Goal: Task Accomplishment & Management: Manage account settings

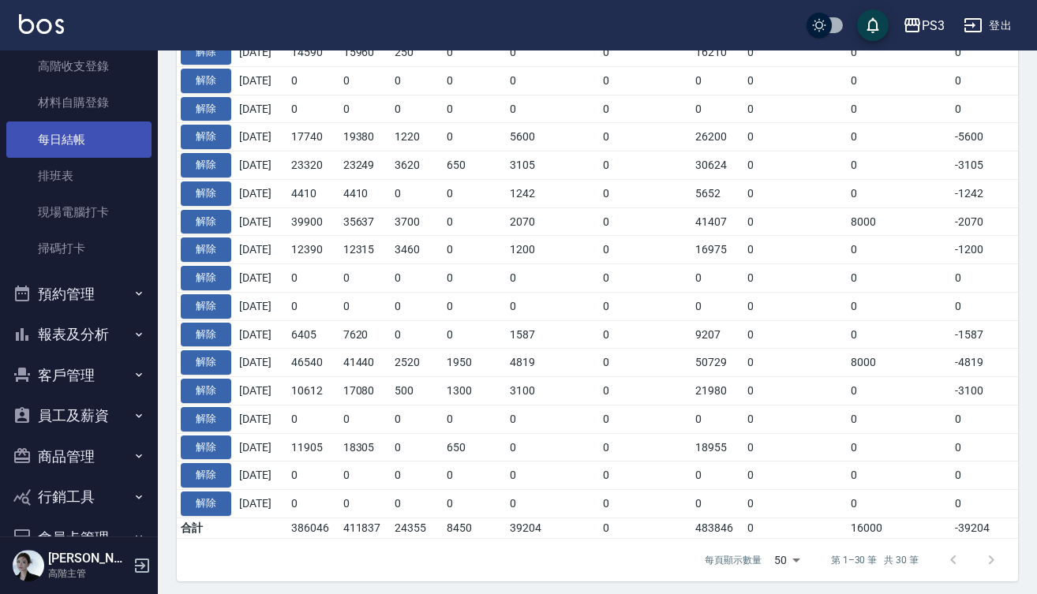
scroll to position [327, 0]
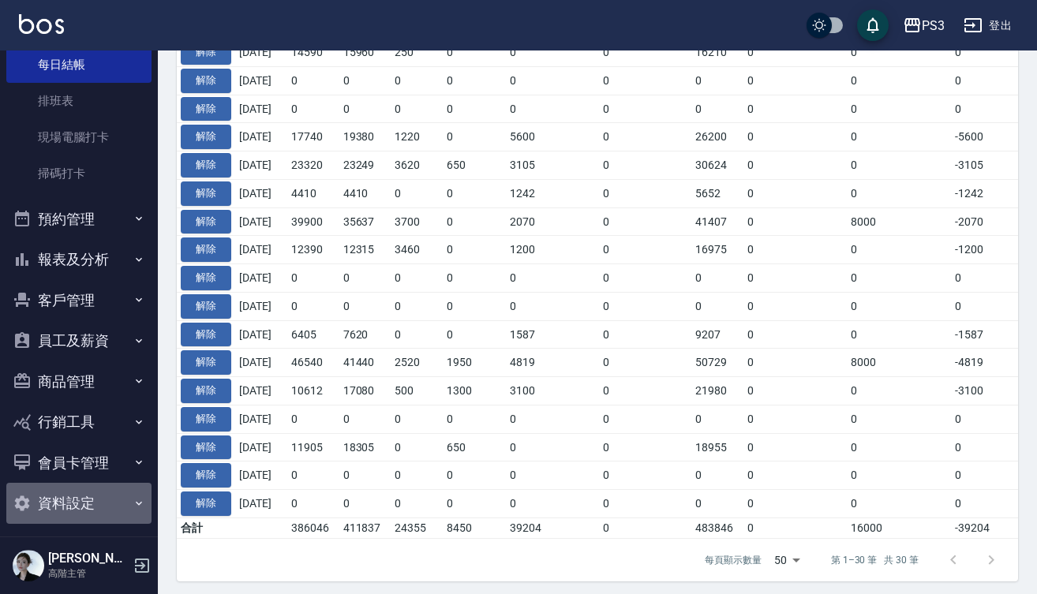
click at [99, 500] on button "資料設定" at bounding box center [78, 503] width 145 height 41
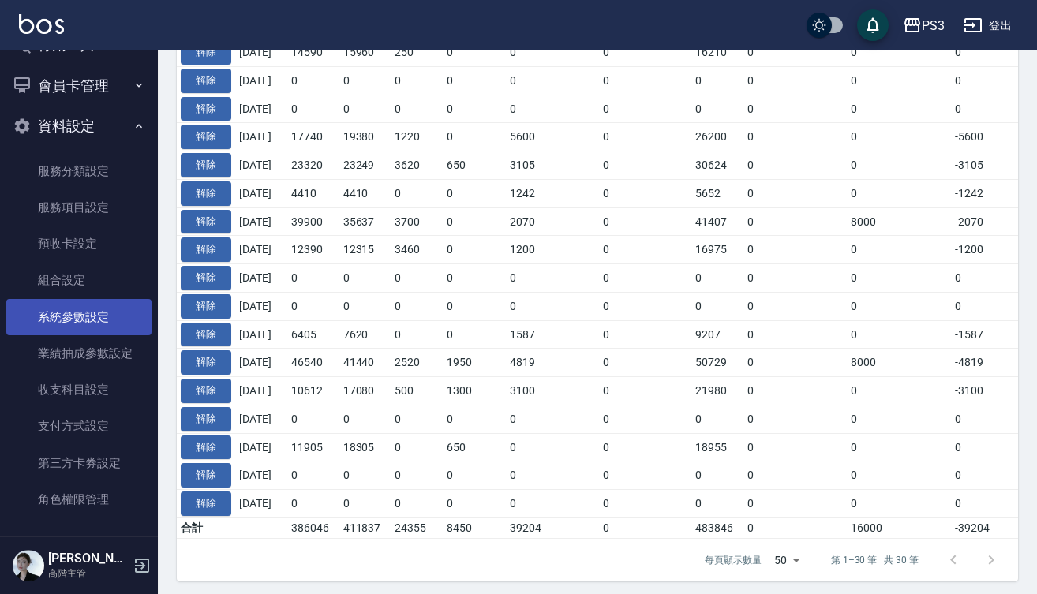
scroll to position [725, 0]
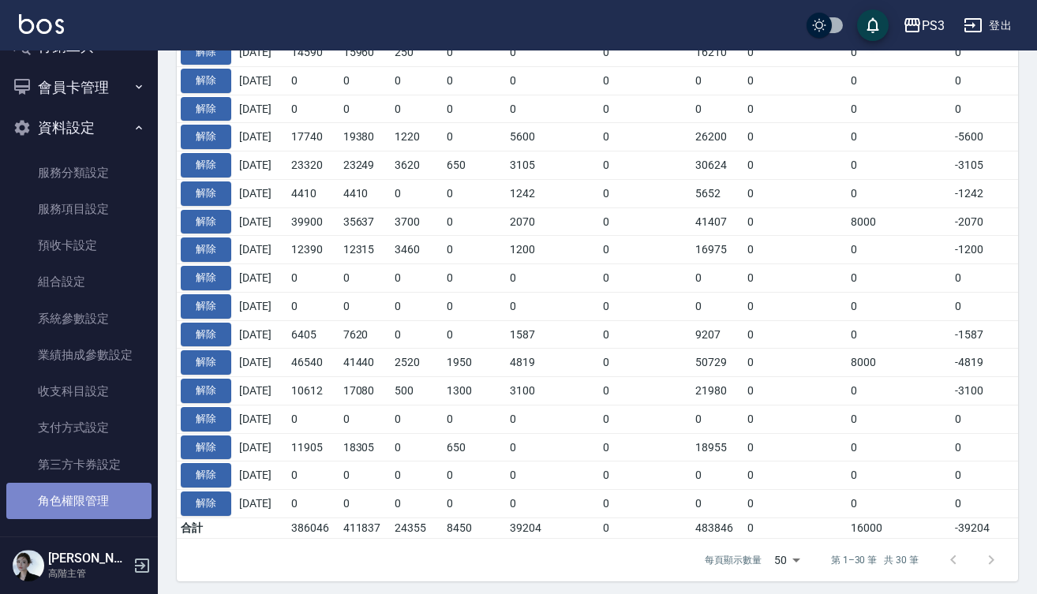
click at [86, 496] on link "角色權限管理" at bounding box center [78, 501] width 145 height 36
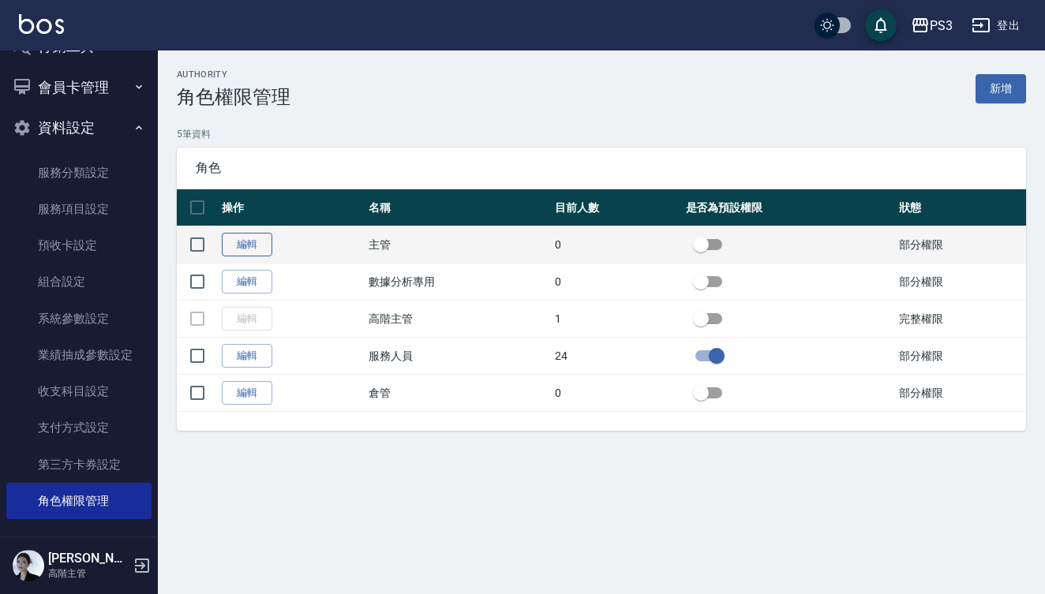
click at [262, 243] on link "編輯" at bounding box center [247, 245] width 51 height 24
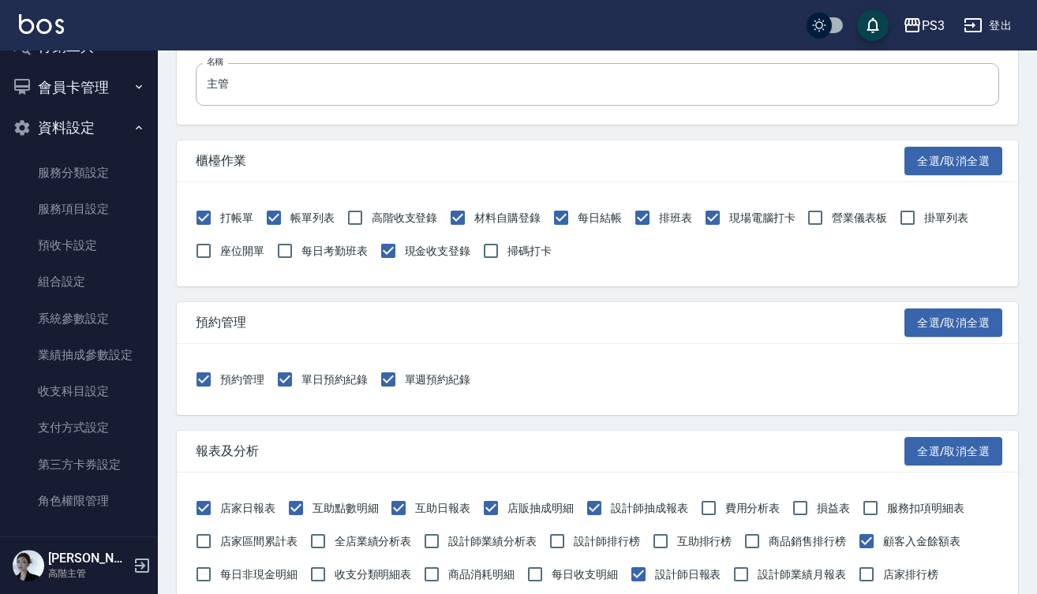
scroll to position [159, 0]
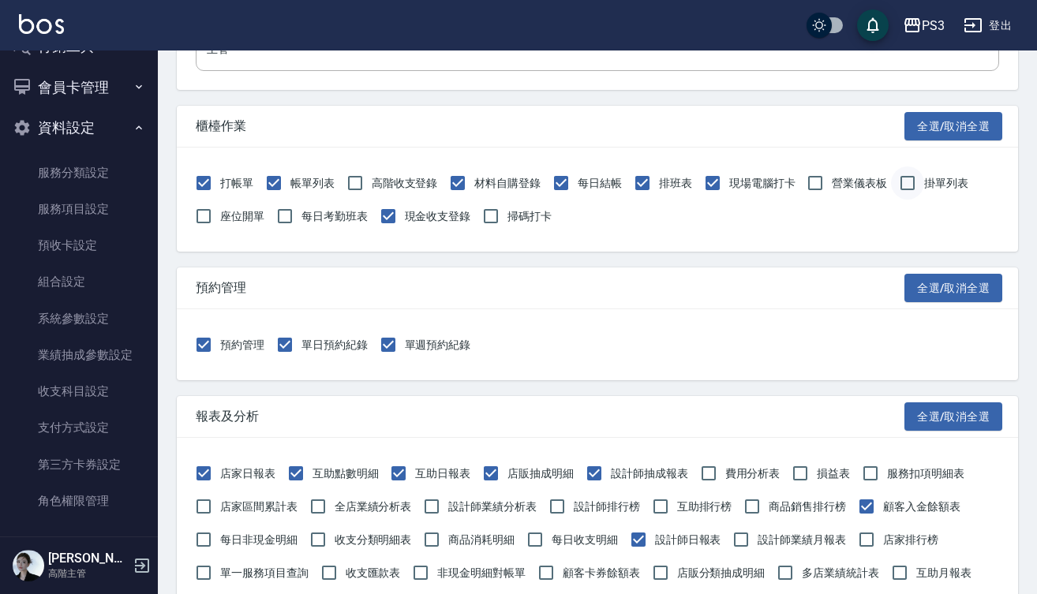
click at [907, 187] on input "掛單列表" at bounding box center [907, 183] width 33 height 33
checkbox input "true"
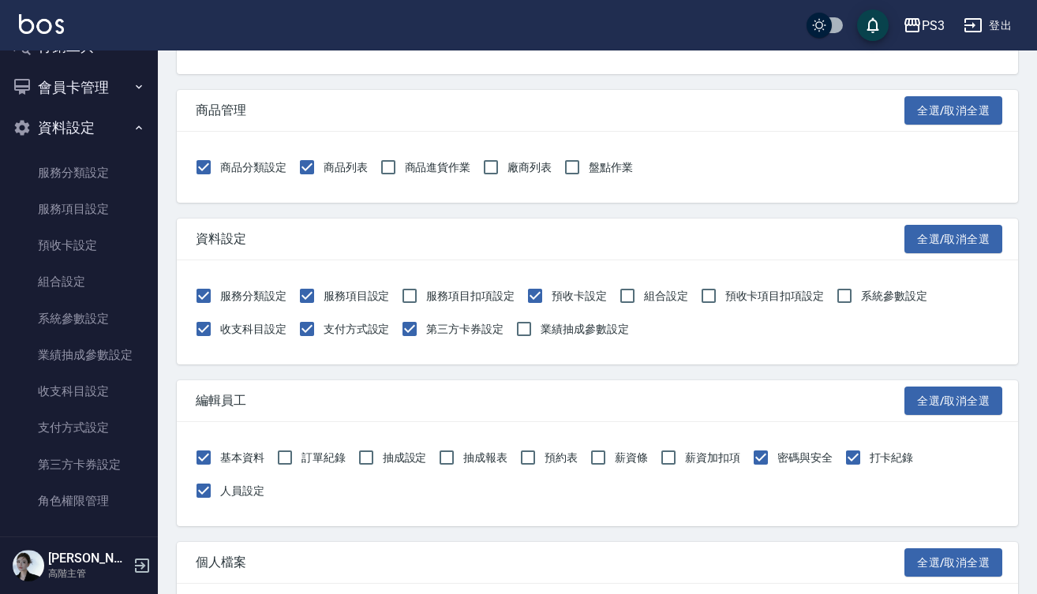
scroll to position [1005, 0]
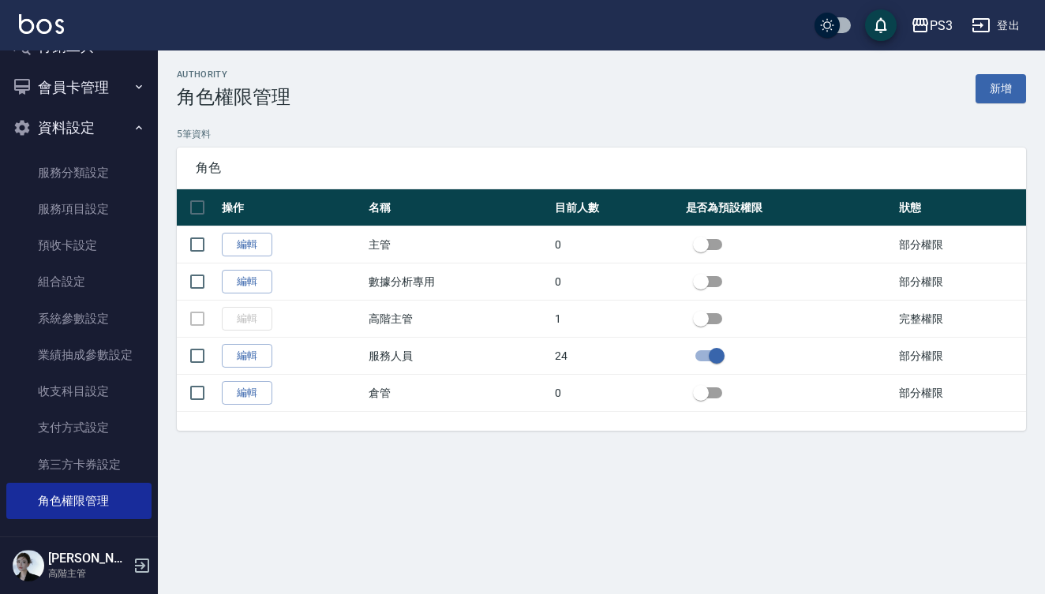
click at [96, 75] on button "會員卡管理" at bounding box center [78, 87] width 145 height 41
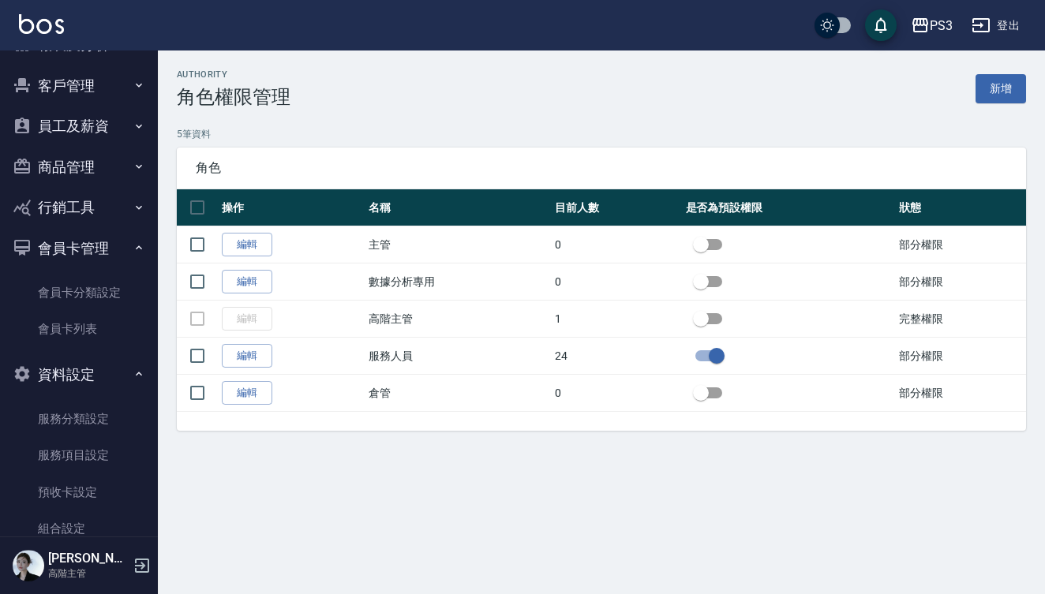
scroll to position [560, 0]
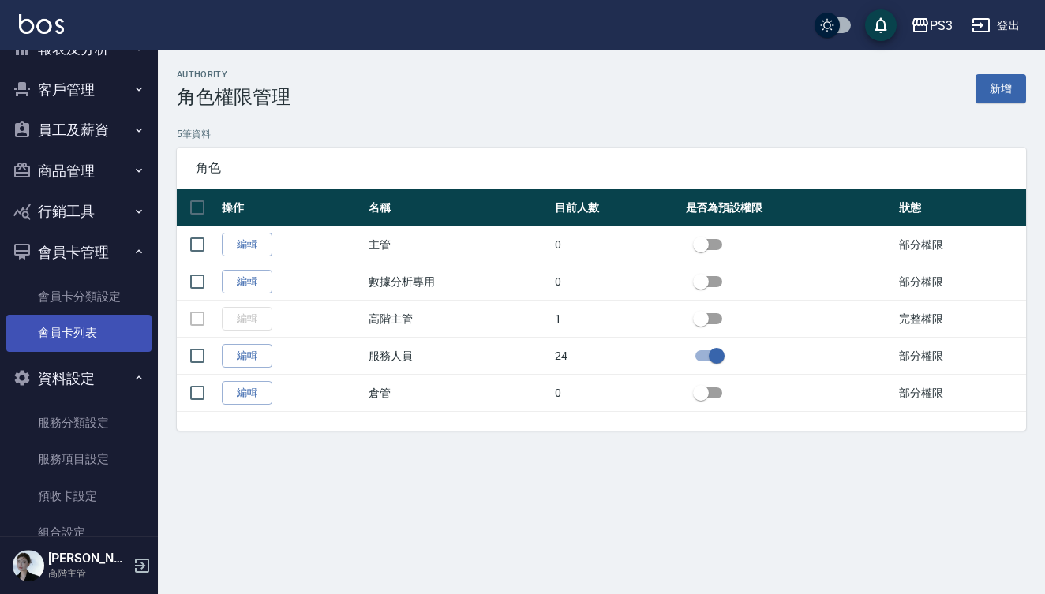
click at [90, 320] on link "會員卡列表" at bounding box center [78, 333] width 145 height 36
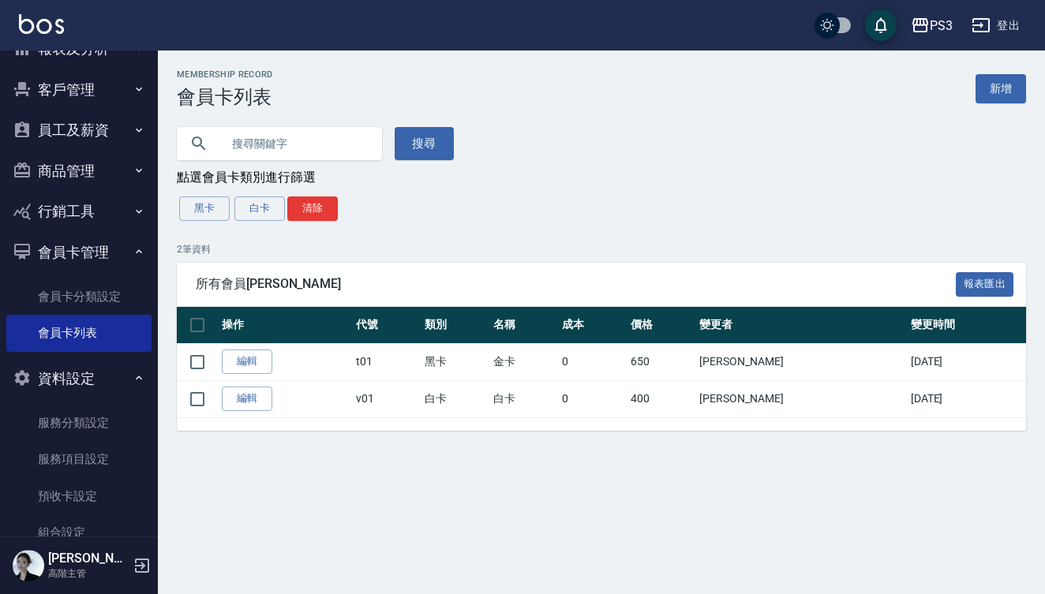
click at [297, 144] on input "text" at bounding box center [295, 143] width 148 height 43
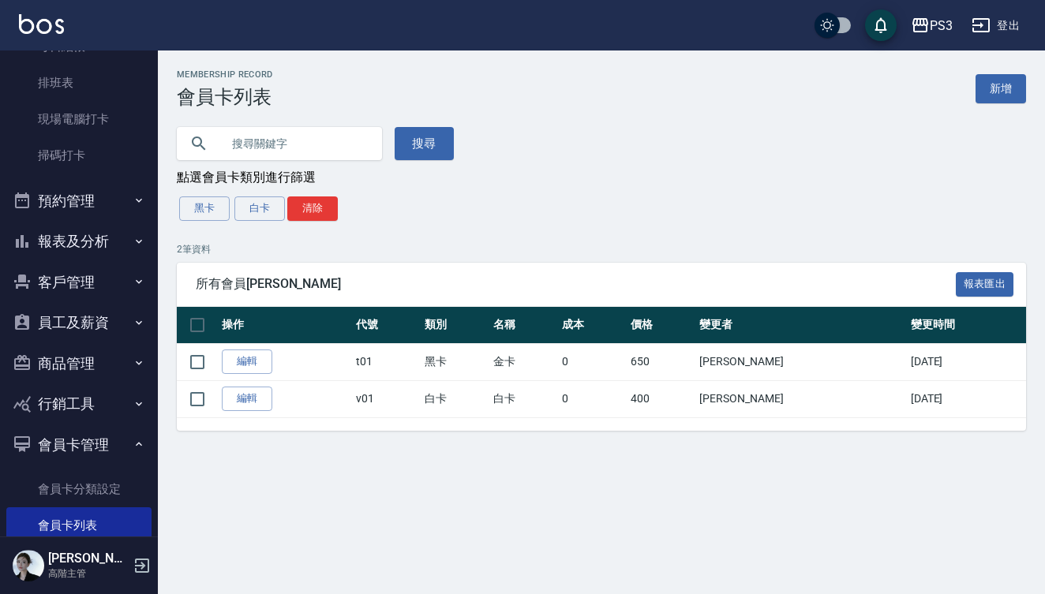
scroll to position [367, 0]
click at [71, 237] on button "報表及分析" at bounding box center [78, 242] width 145 height 41
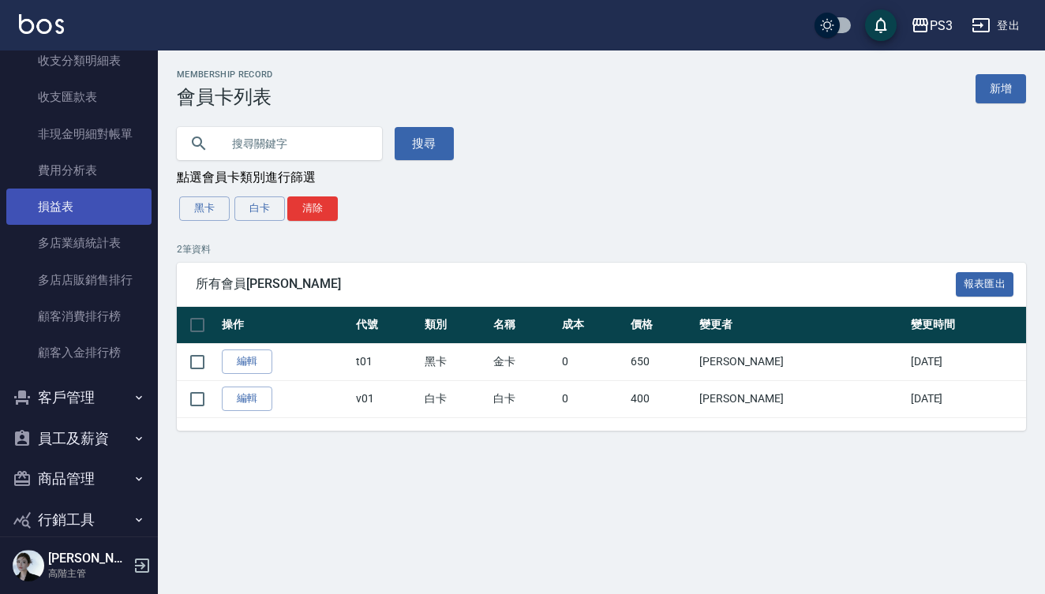
scroll to position [1853, 0]
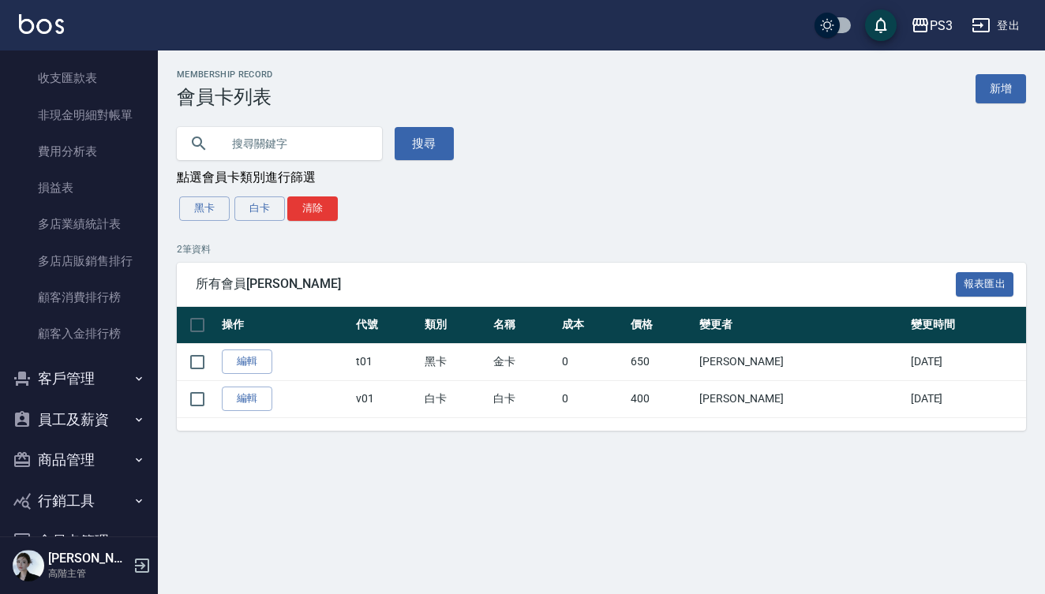
click at [75, 365] on button "客戶管理" at bounding box center [78, 378] width 145 height 41
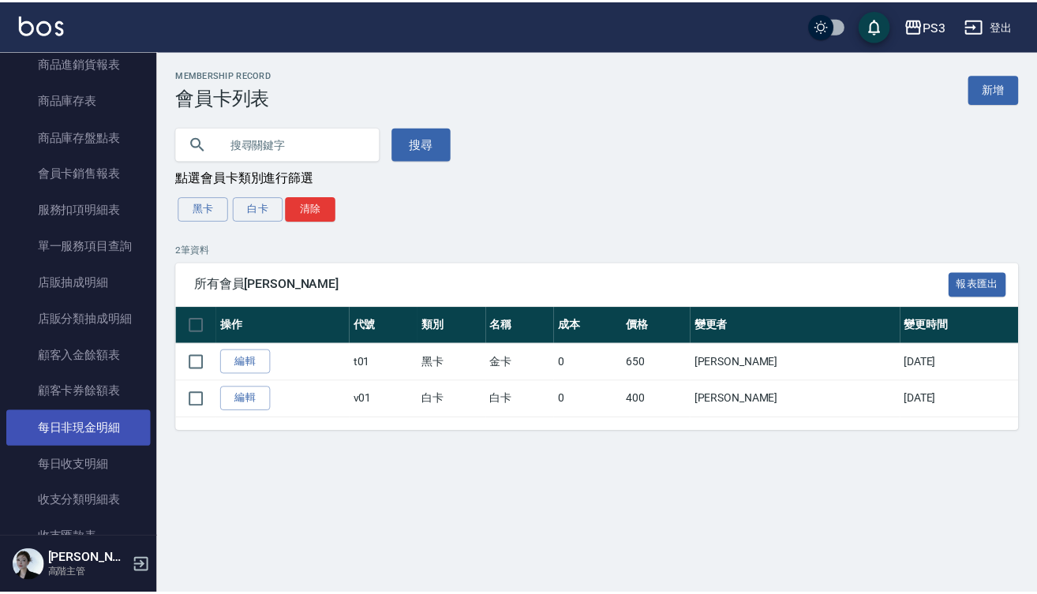
scroll to position [1351, 0]
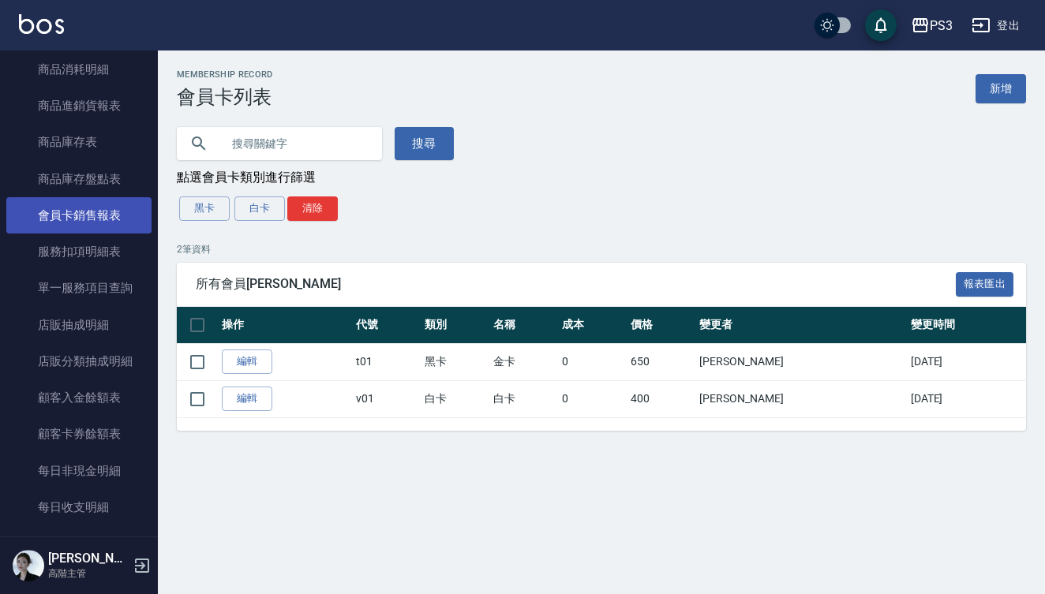
click at [91, 200] on link "會員卡銷售報表" at bounding box center [78, 215] width 145 height 36
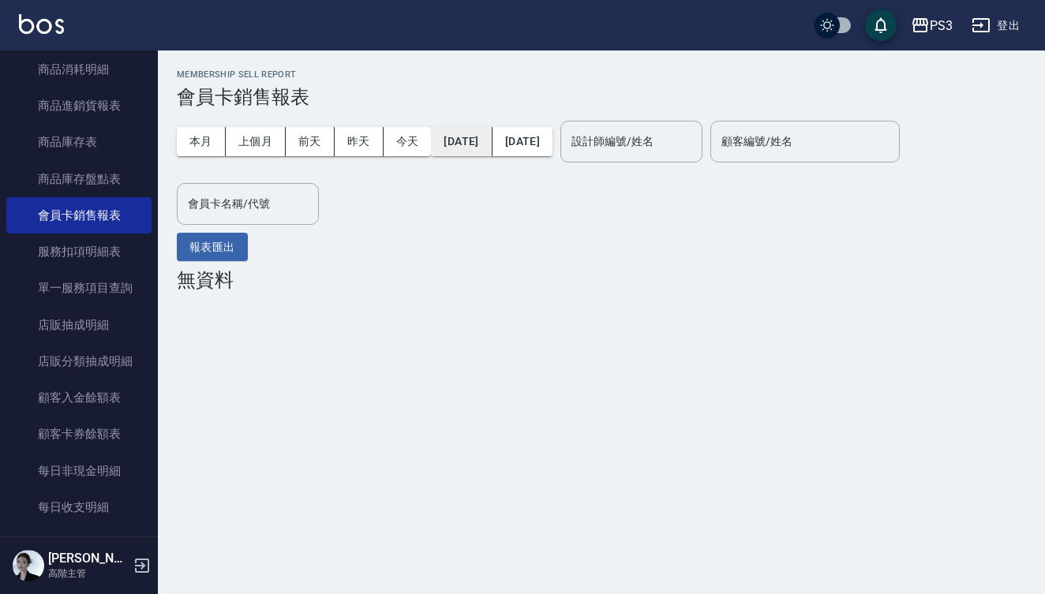
click at [485, 147] on button "[DATE]" at bounding box center [461, 141] width 61 height 29
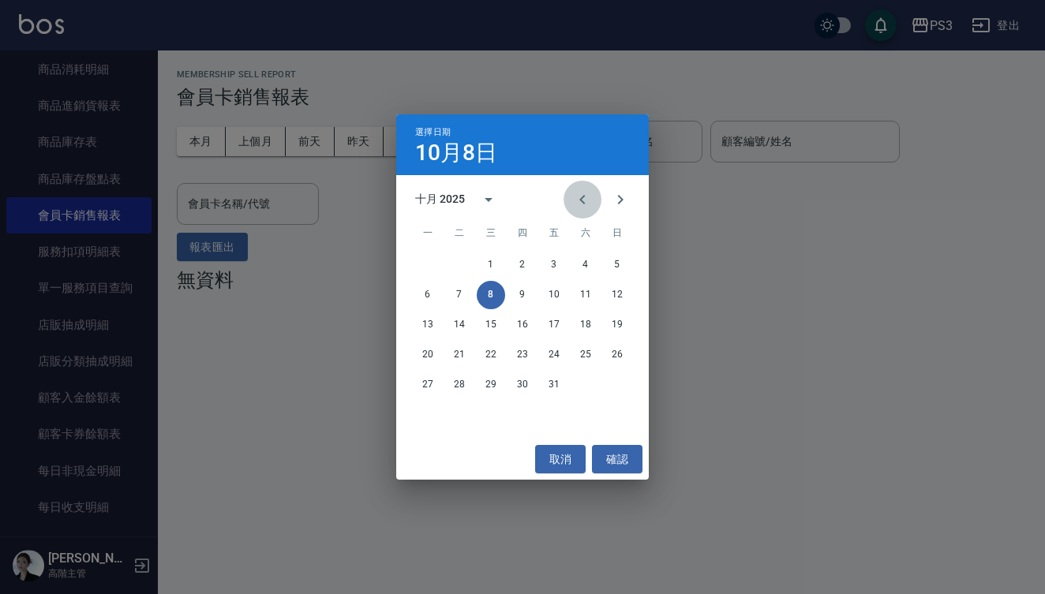
click at [582, 194] on icon "Previous month" at bounding box center [582, 199] width 19 height 19
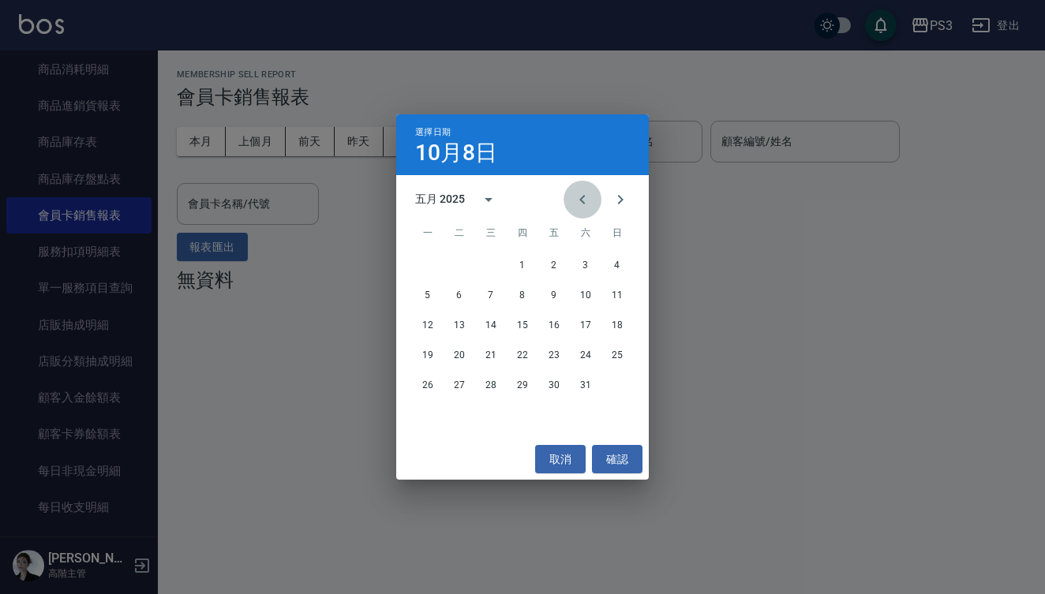
click at [582, 194] on icon "Previous month" at bounding box center [582, 199] width 19 height 19
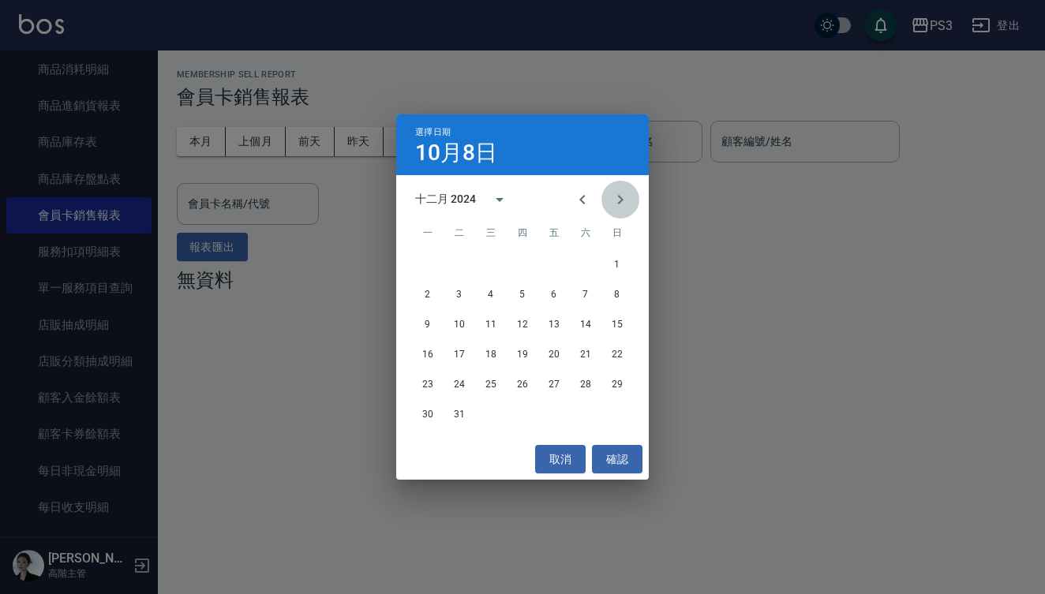
click at [620, 204] on icon "Next month" at bounding box center [620, 199] width 19 height 19
click at [486, 265] on button "1" at bounding box center [491, 265] width 28 height 28
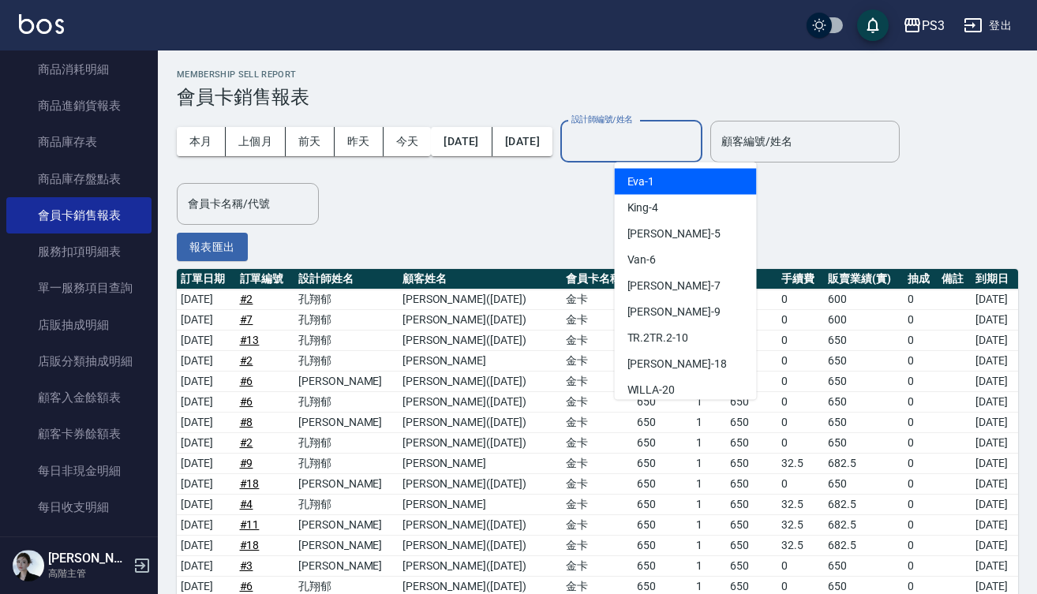
click at [676, 139] on div "設計師編號/姓名 設計師編號/姓名" at bounding box center [631, 142] width 142 height 42
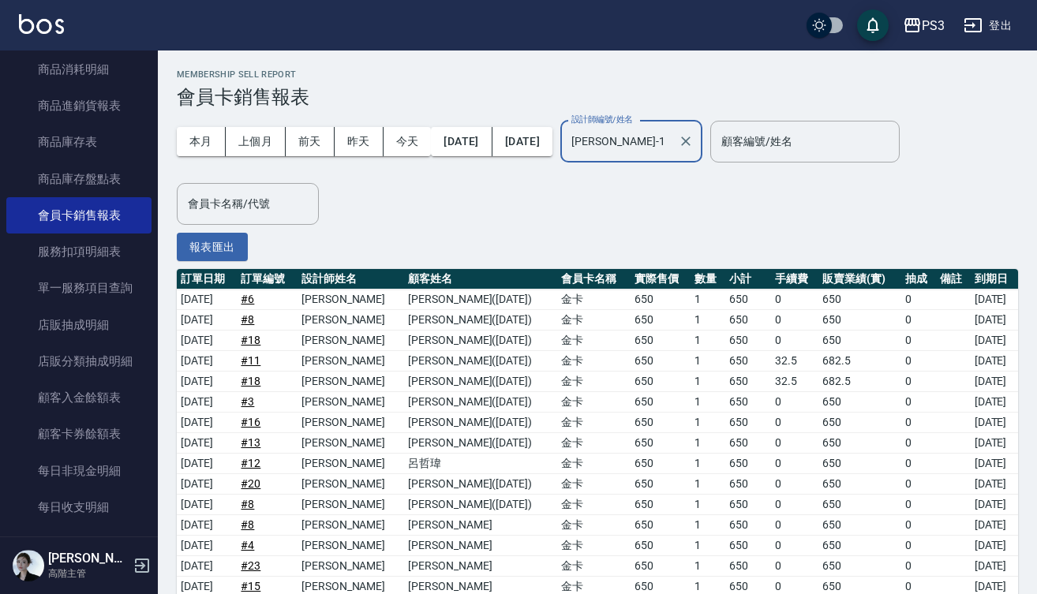
click at [672, 142] on input "[PERSON_NAME]-1" at bounding box center [619, 142] width 104 height 28
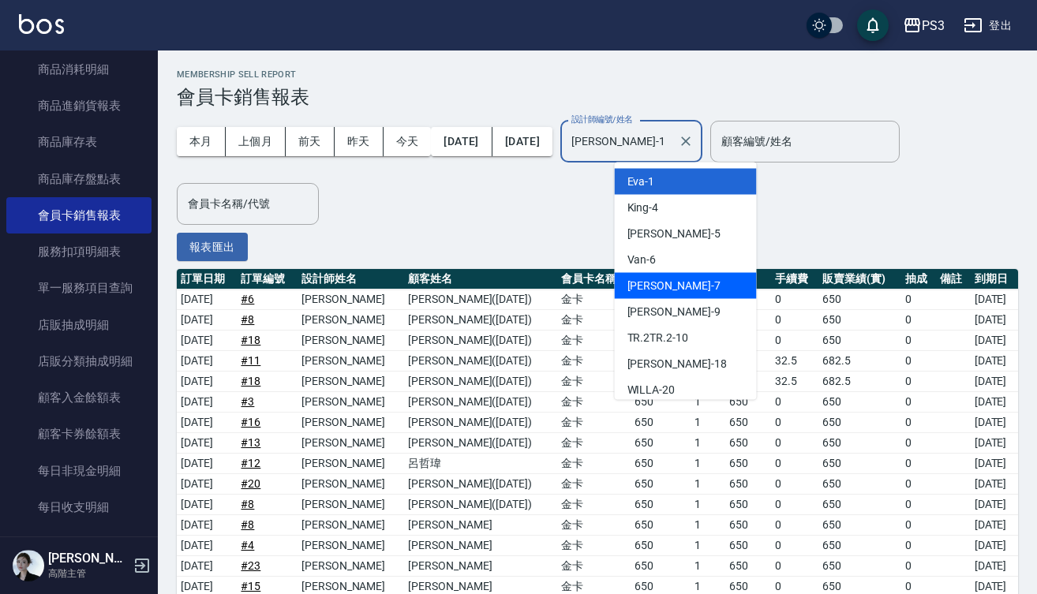
click at [663, 280] on div "[PERSON_NAME] -7" at bounding box center [686, 286] width 142 height 26
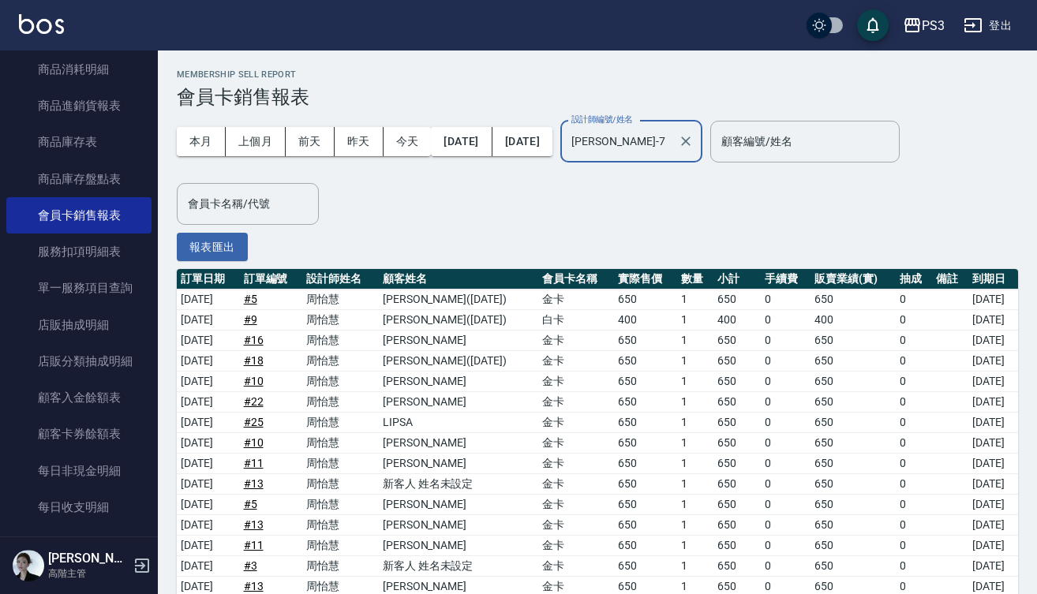
click at [672, 140] on input "[PERSON_NAME]-7" at bounding box center [619, 142] width 104 height 28
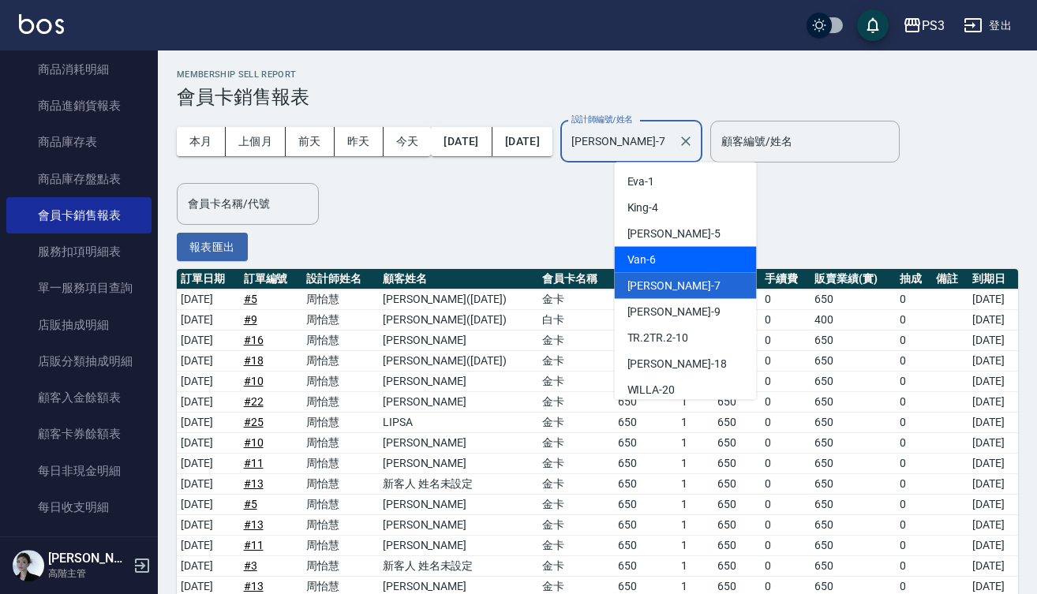
click at [652, 256] on span "Van -6" at bounding box center [641, 260] width 29 height 17
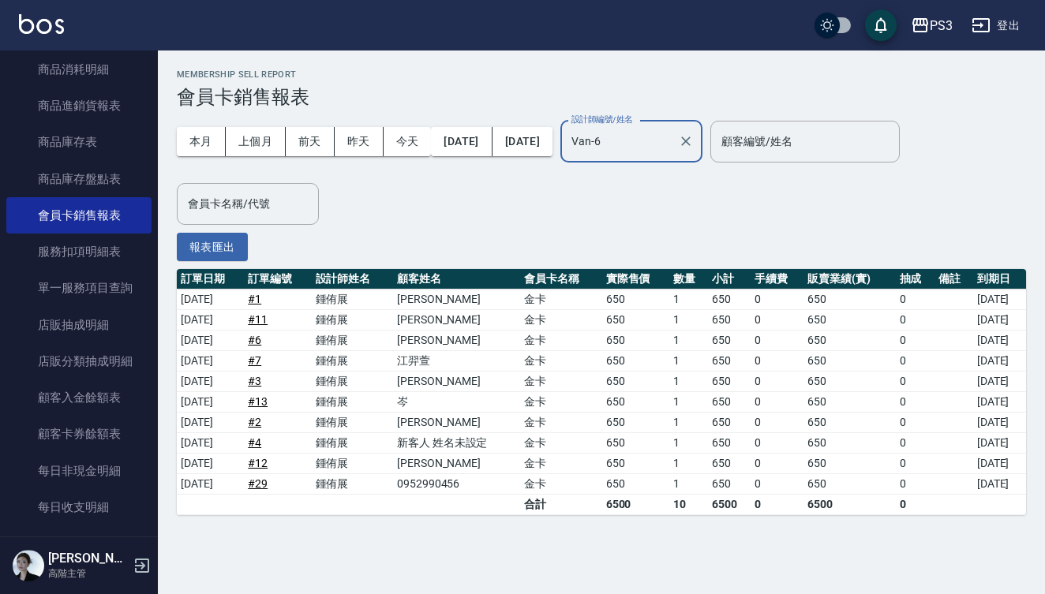
click at [667, 149] on input "Van-6" at bounding box center [619, 142] width 104 height 28
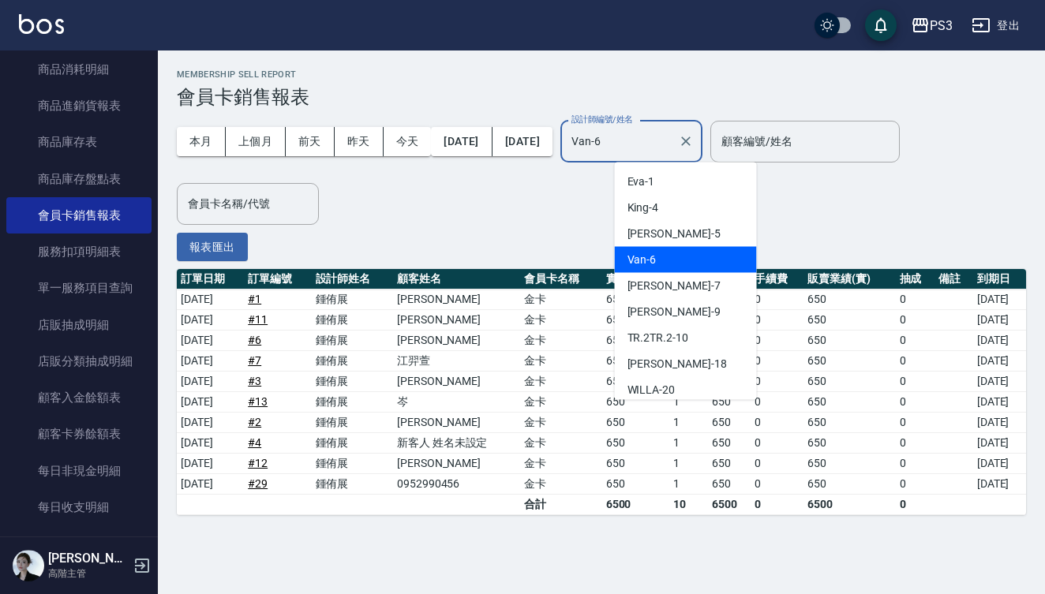
click at [667, 149] on input "Van-6" at bounding box center [619, 142] width 104 height 28
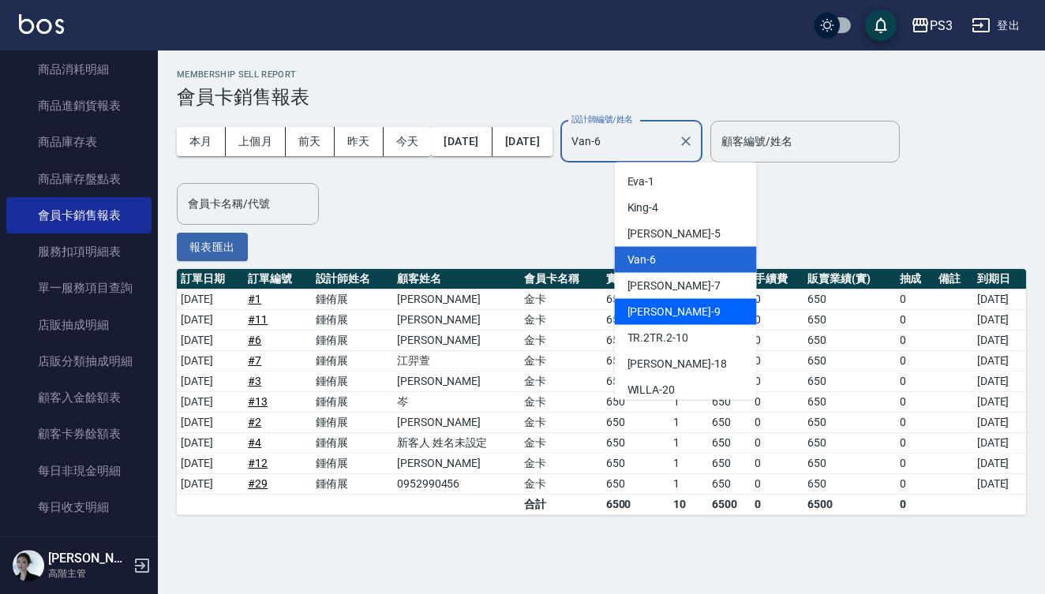
click at [683, 311] on div "[PERSON_NAME] -9" at bounding box center [686, 312] width 142 height 26
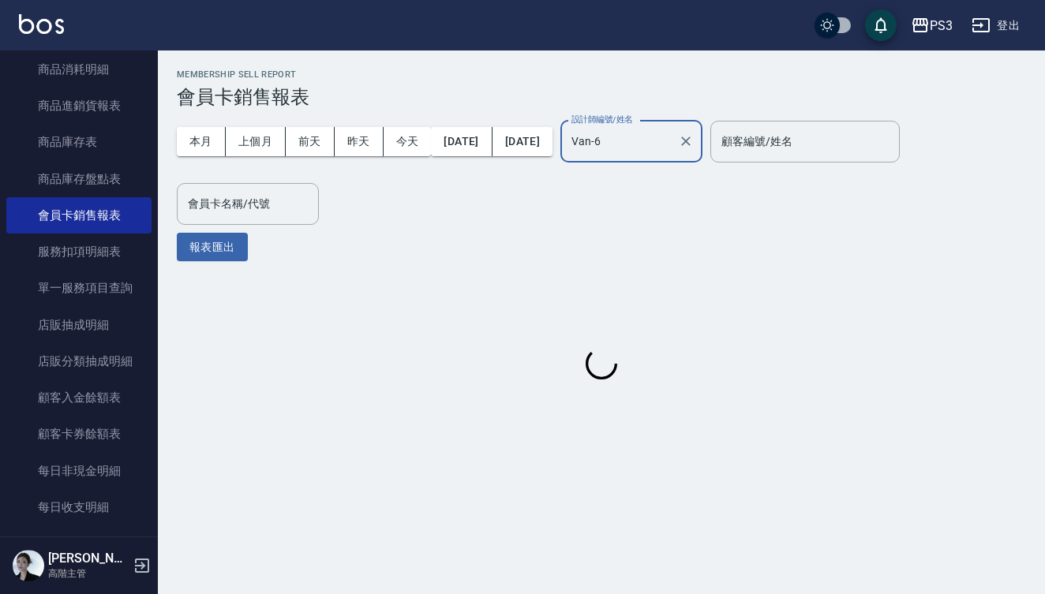
type input "[PERSON_NAME]-9"
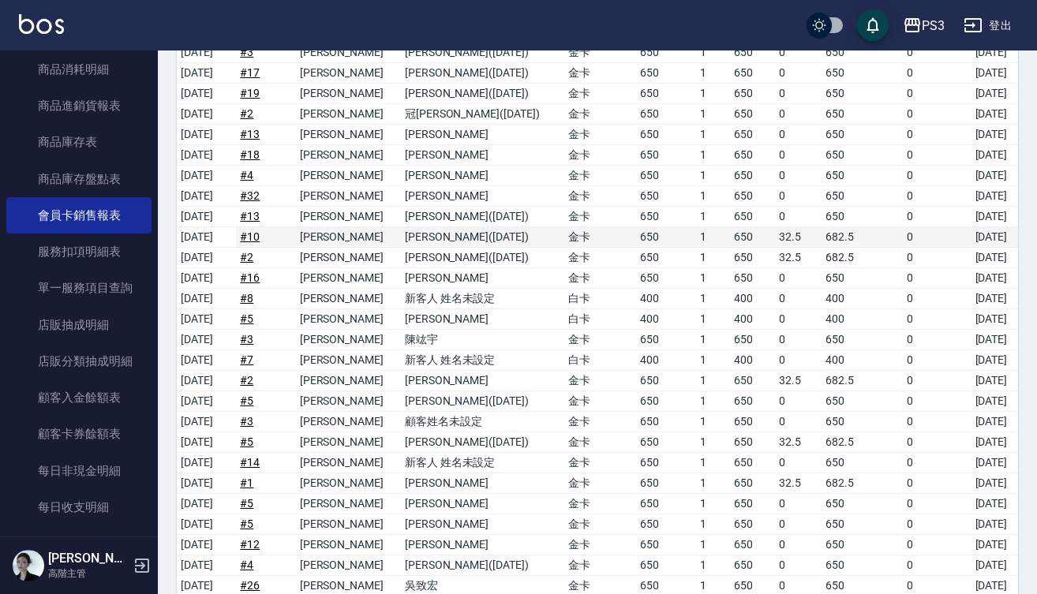
scroll to position [248, 0]
click at [636, 477] on td "650" at bounding box center [665, 483] width 59 height 21
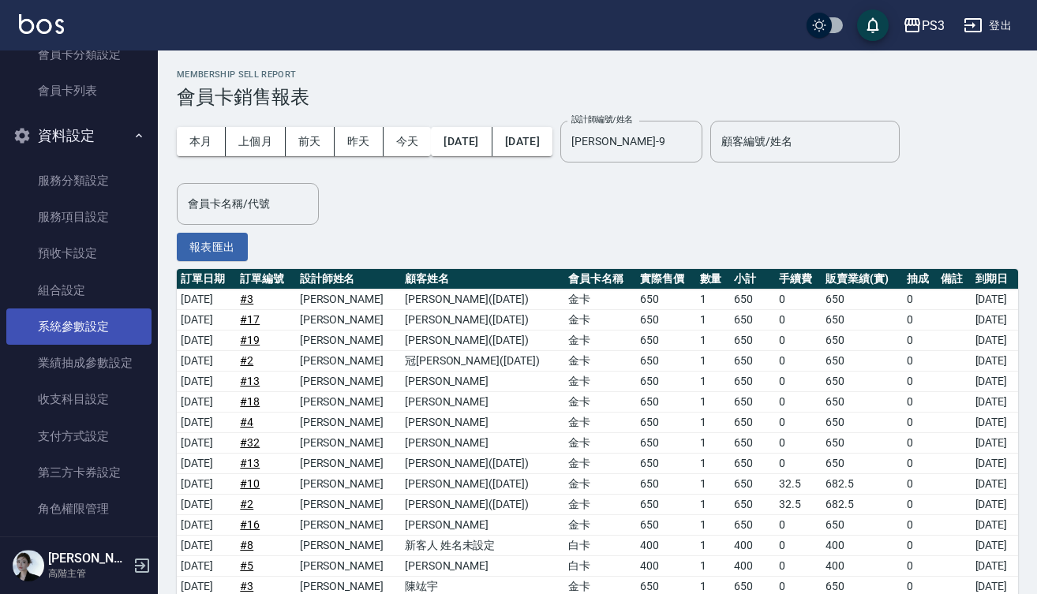
scroll to position [2542, 0]
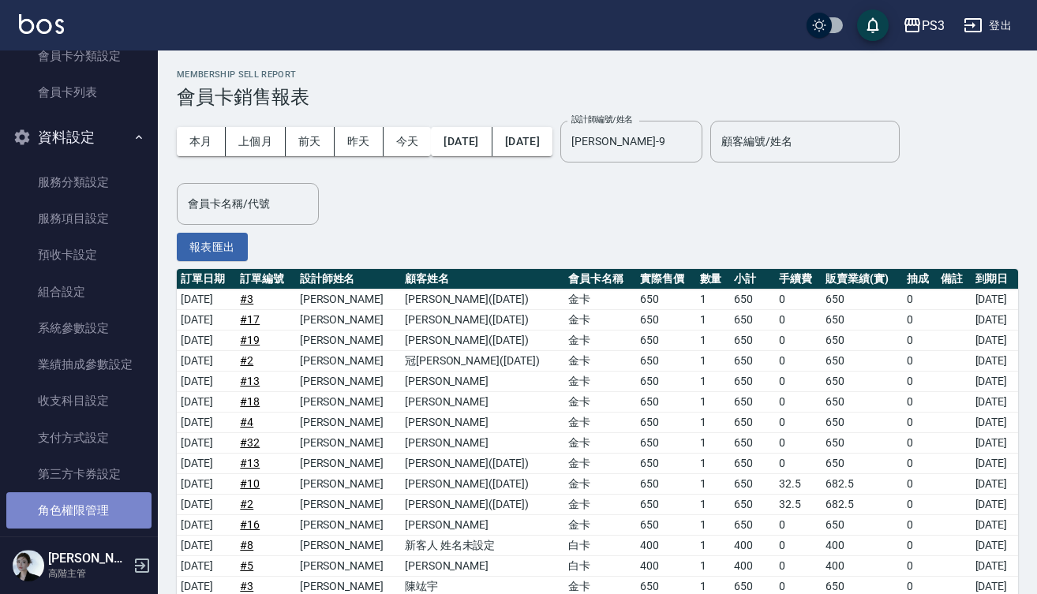
click at [89, 503] on link "角色權限管理" at bounding box center [78, 510] width 145 height 36
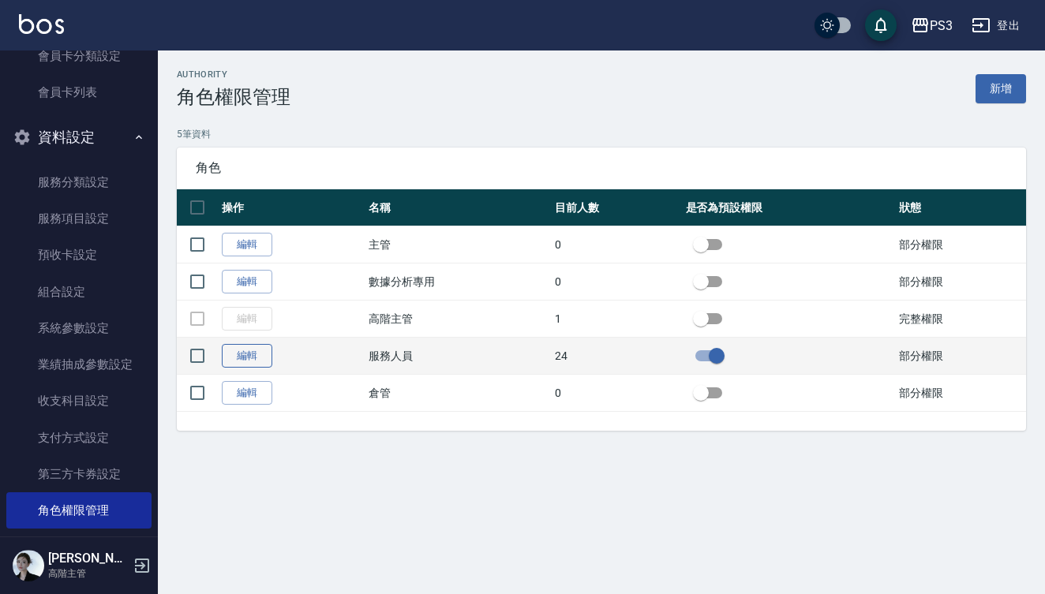
click at [259, 349] on link "編輯" at bounding box center [247, 356] width 51 height 24
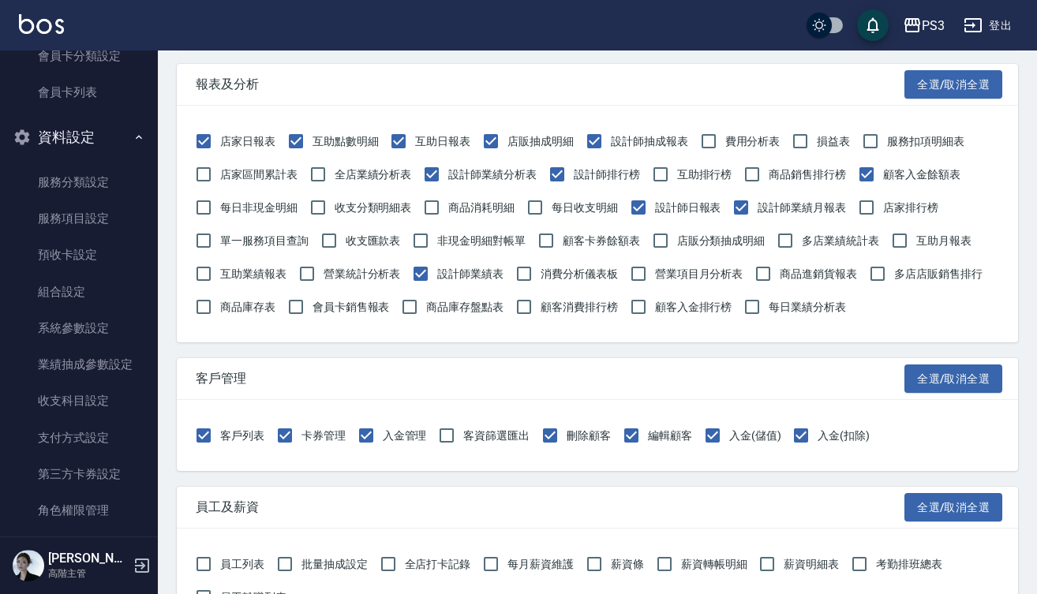
scroll to position [482, 0]
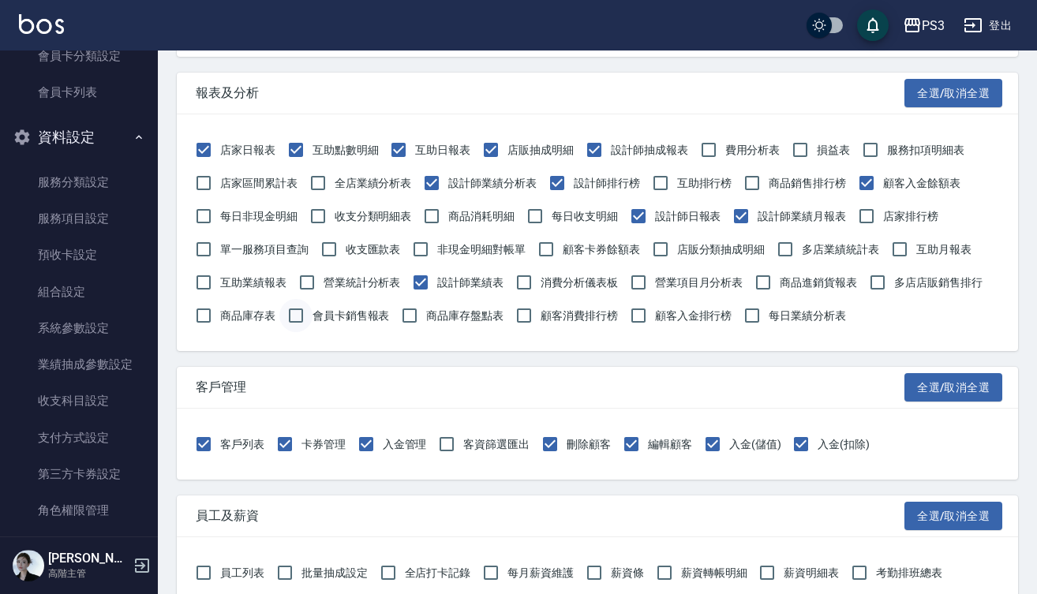
click at [296, 314] on input "會員卡銷售報表" at bounding box center [295, 315] width 33 height 33
checkbox input "true"
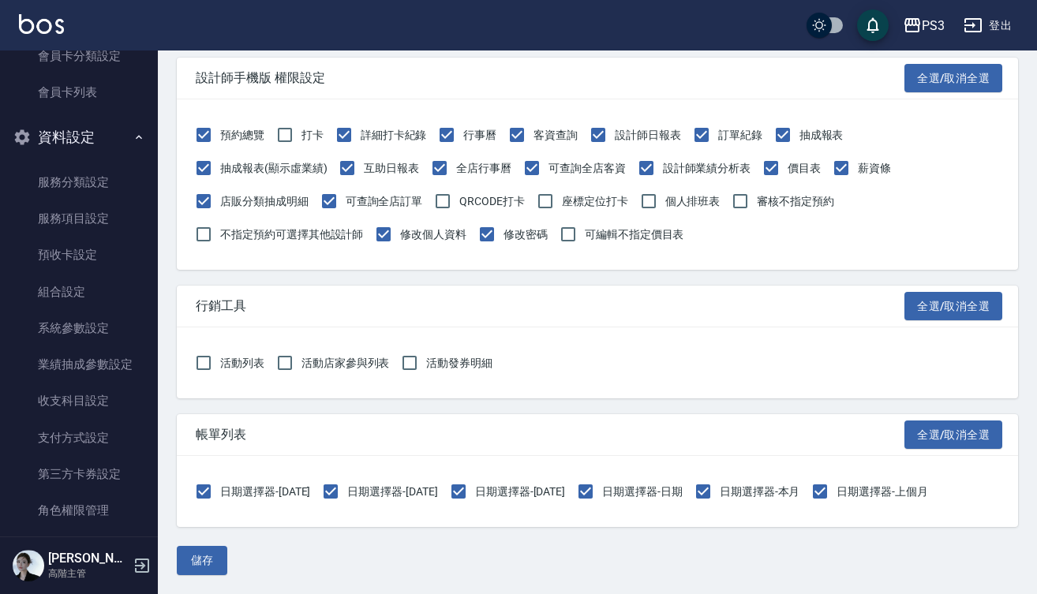
scroll to position [1919, 0]
click at [197, 563] on button "儲存" at bounding box center [202, 561] width 51 height 29
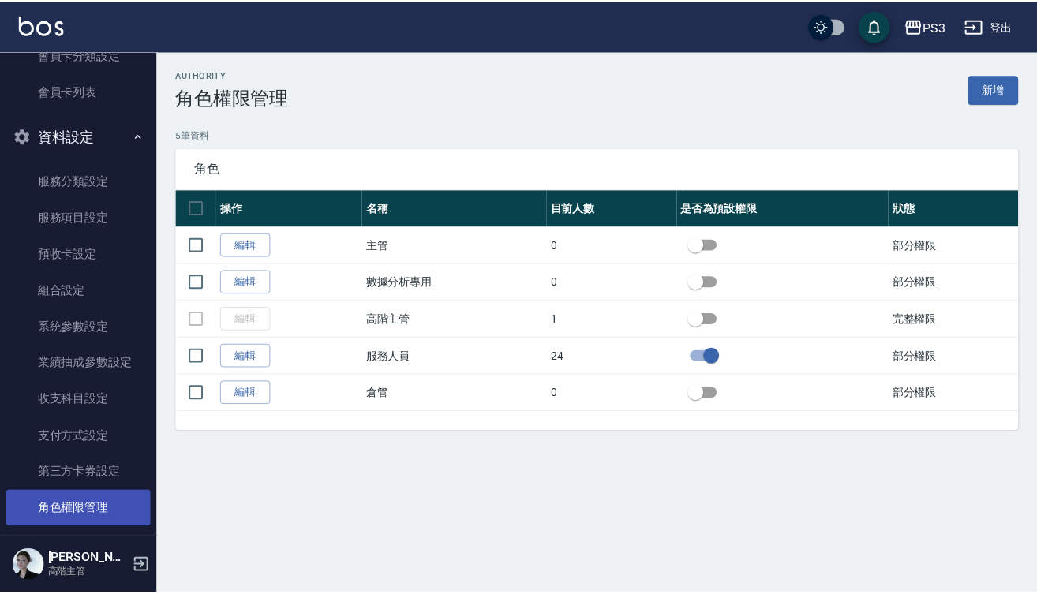
scroll to position [2542, 0]
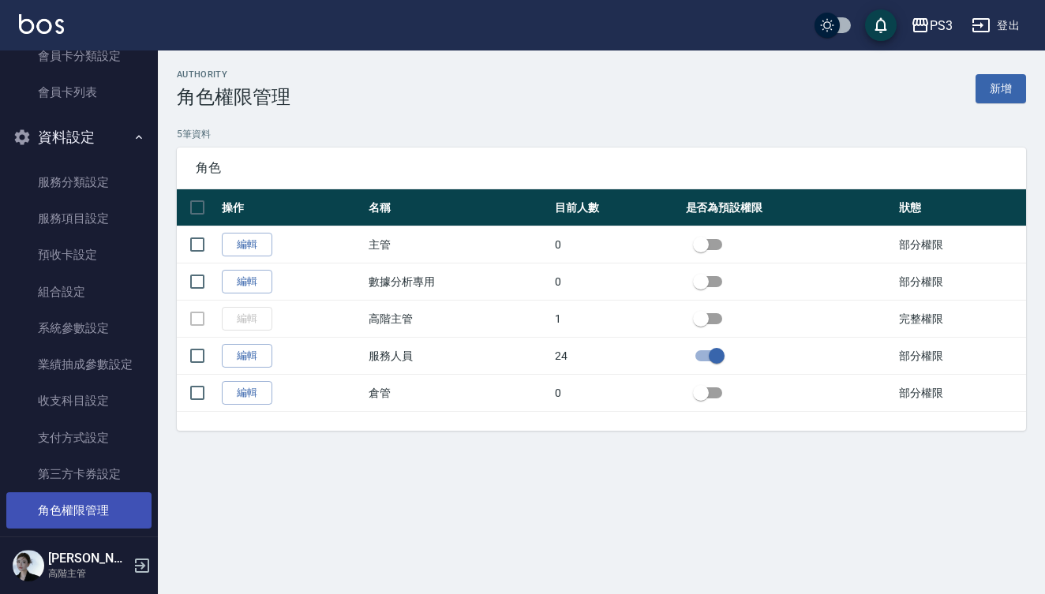
click at [72, 495] on link "角色權限管理" at bounding box center [78, 510] width 145 height 36
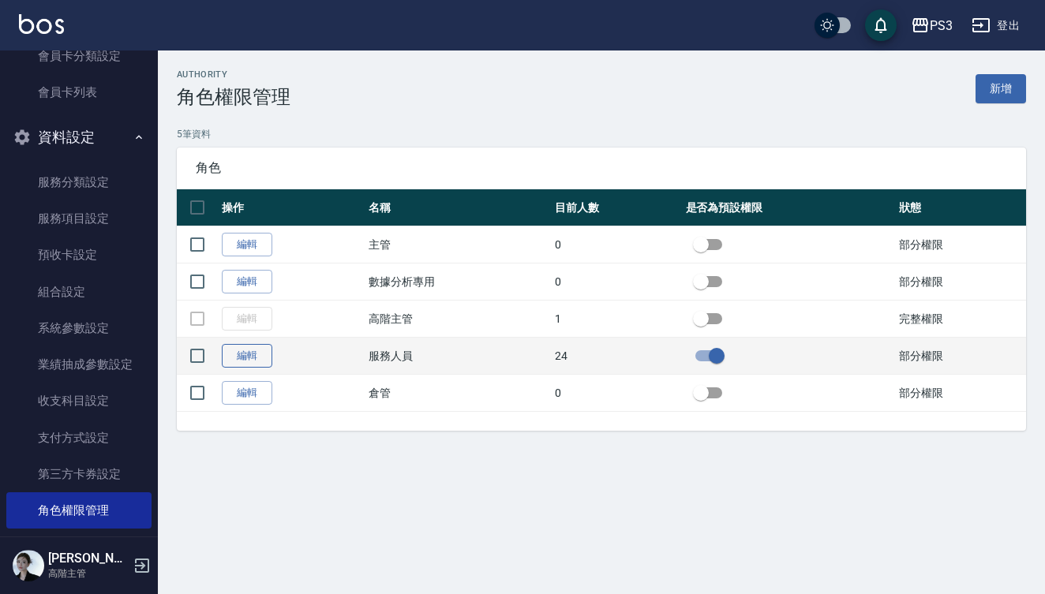
click at [259, 357] on link "編輯" at bounding box center [247, 356] width 51 height 24
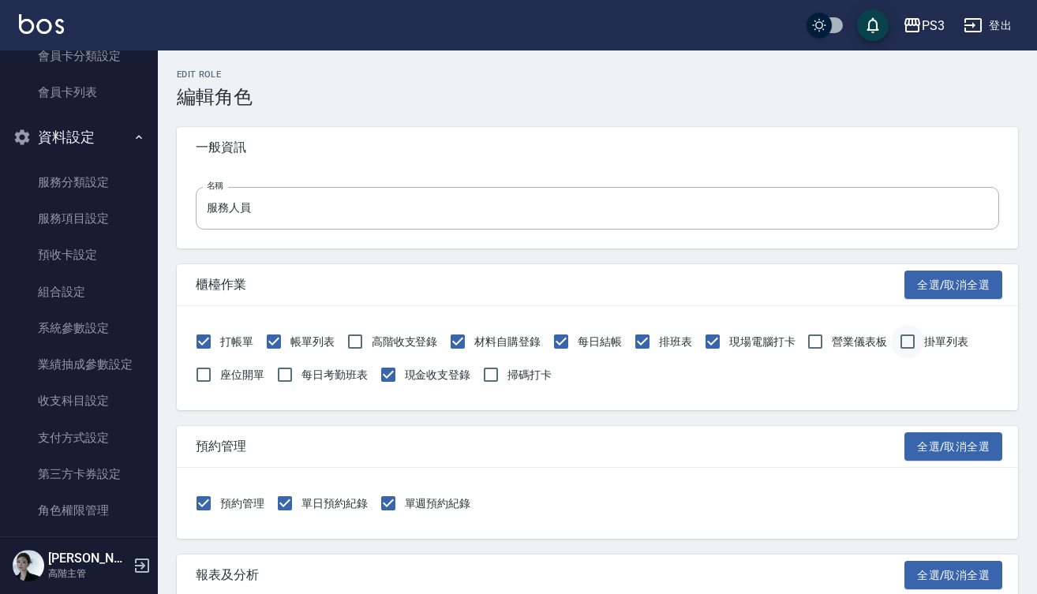
click at [908, 341] on input "掛單列表" at bounding box center [907, 341] width 33 height 33
checkbox input "true"
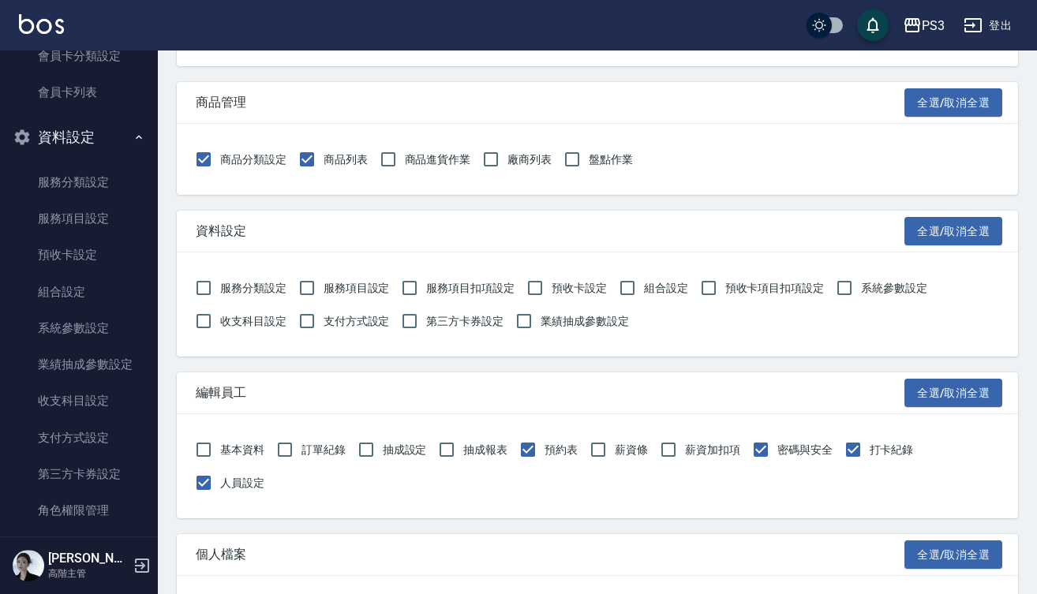
scroll to position [1071, 0]
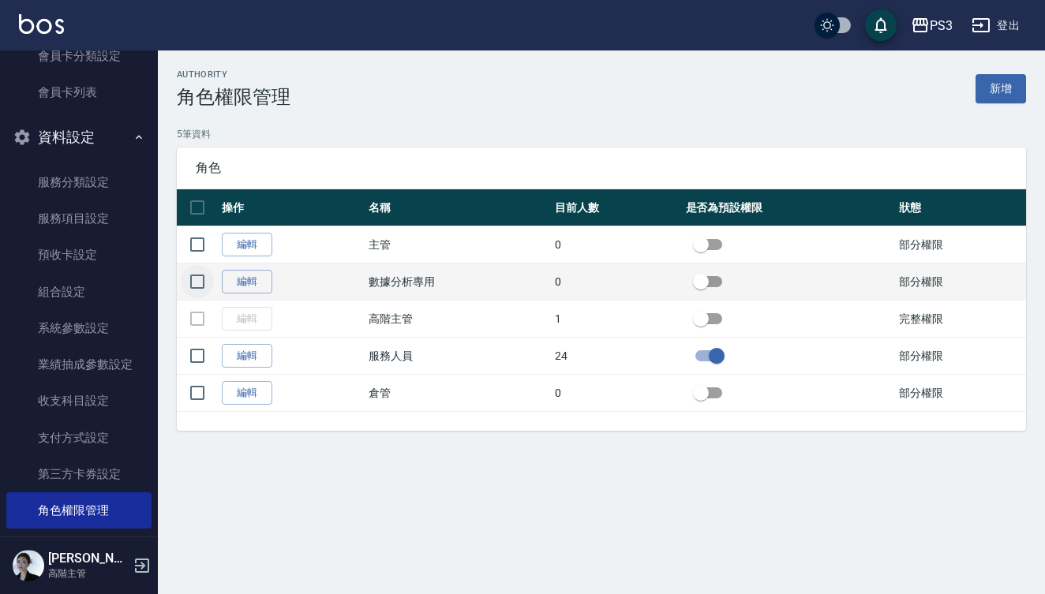
click at [187, 293] on input "checkbox" at bounding box center [197, 281] width 33 height 33
checkbox input "true"
